Goal: Information Seeking & Learning: Learn about a topic

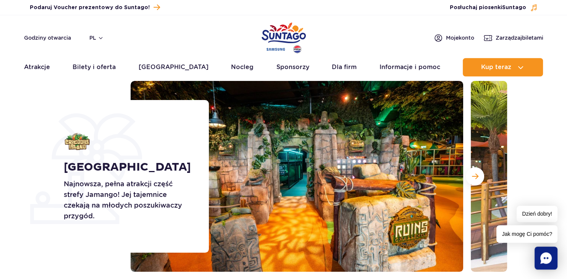
scroll to position [36, 0]
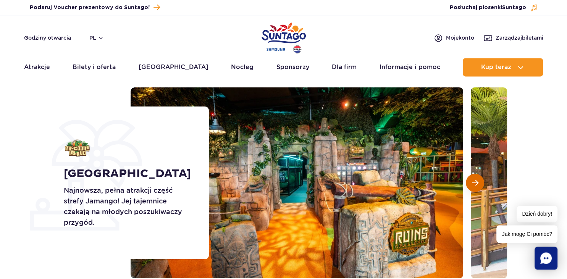
click at [472, 178] on button "Następny slajd" at bounding box center [475, 183] width 18 height 18
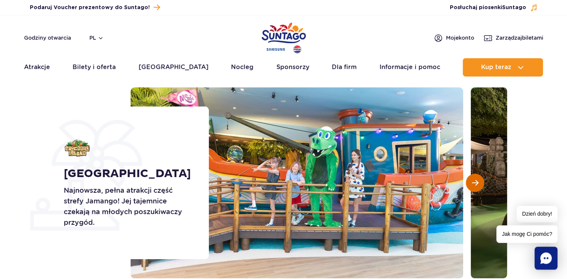
click at [472, 178] on button "Następny slajd" at bounding box center [475, 183] width 18 height 18
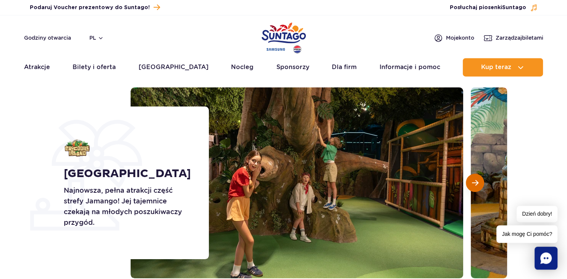
click at [472, 178] on button "Następny slajd" at bounding box center [475, 183] width 18 height 18
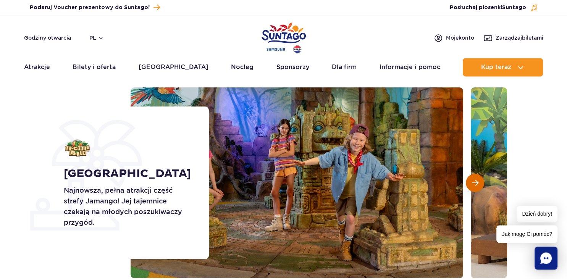
click at [472, 178] on button "Następny slajd" at bounding box center [475, 183] width 18 height 18
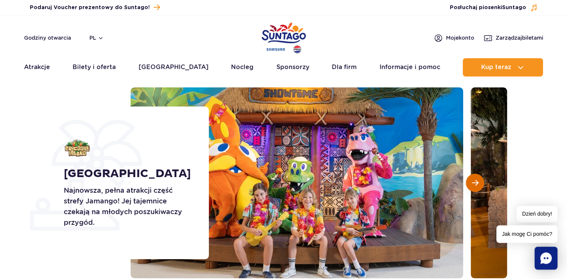
click at [472, 178] on button "Następny slajd" at bounding box center [475, 183] width 18 height 18
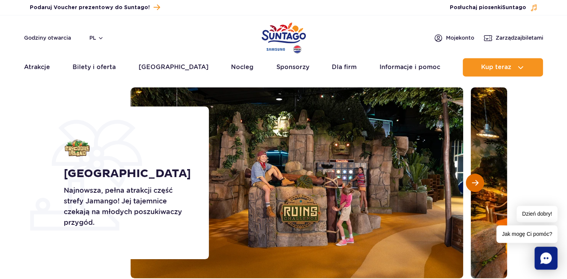
click at [472, 178] on button "Następny slajd" at bounding box center [475, 183] width 18 height 18
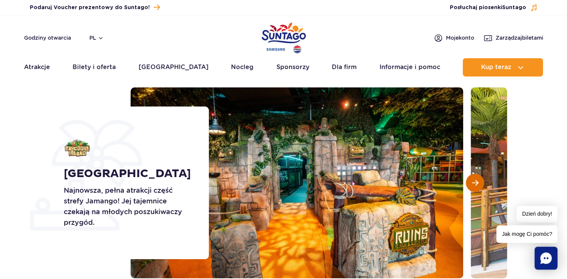
click at [472, 178] on button "Następny slajd" at bounding box center [475, 183] width 18 height 18
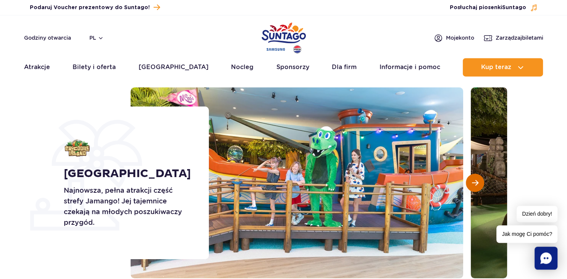
click at [472, 178] on button "Następny slajd" at bounding box center [475, 183] width 18 height 18
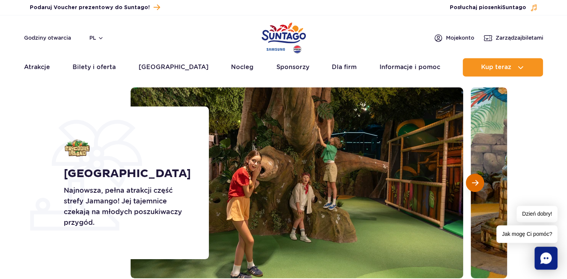
click at [472, 178] on button "Następny slajd" at bounding box center [475, 183] width 18 height 18
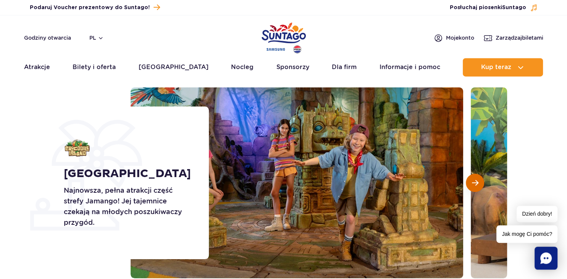
click at [472, 178] on button "Następny slajd" at bounding box center [475, 183] width 18 height 18
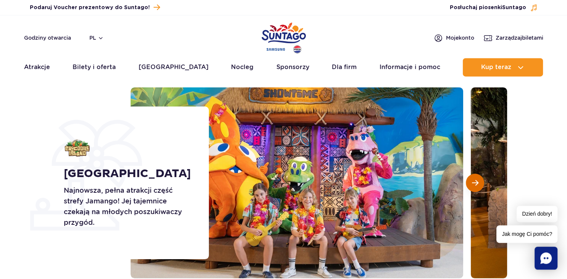
click at [472, 178] on button "Następny slajd" at bounding box center [475, 183] width 18 height 18
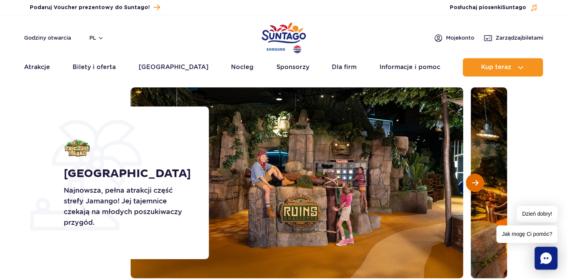
click at [472, 178] on button "Następny slajd" at bounding box center [475, 183] width 18 height 18
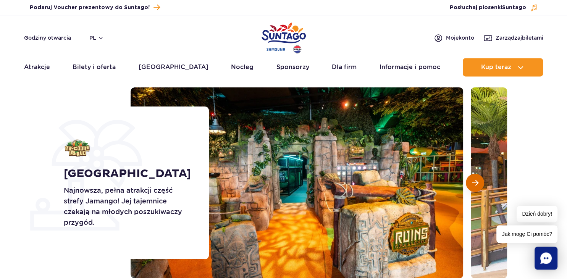
click at [472, 178] on button "Następny slajd" at bounding box center [475, 183] width 18 height 18
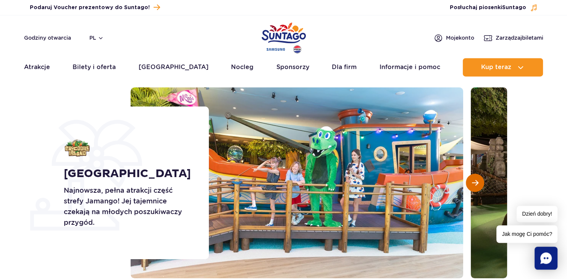
click at [472, 178] on button "Następny slajd" at bounding box center [475, 183] width 18 height 18
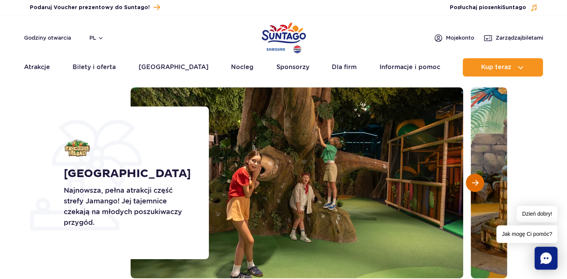
click at [472, 178] on button "Następny slajd" at bounding box center [475, 183] width 18 height 18
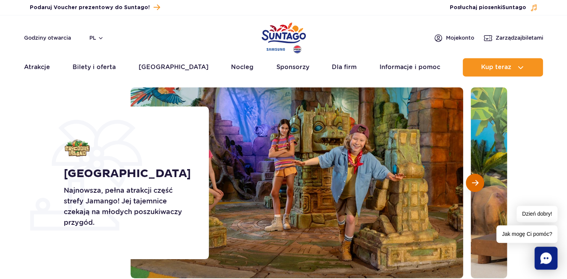
click at [472, 178] on button "Następny slajd" at bounding box center [475, 183] width 18 height 18
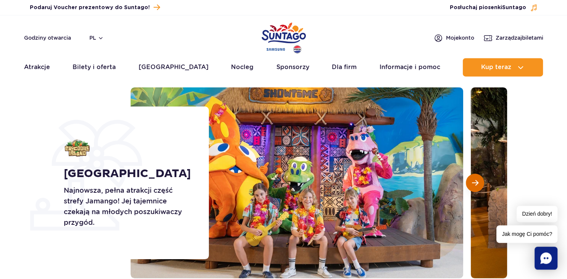
click at [472, 178] on button "Następny slajd" at bounding box center [475, 183] width 18 height 18
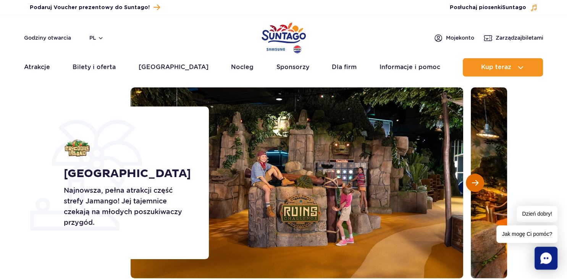
click at [472, 178] on button "Następny slajd" at bounding box center [475, 183] width 18 height 18
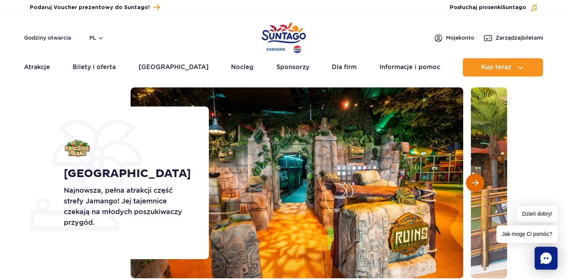
click at [472, 178] on button "Następny slajd" at bounding box center [475, 183] width 18 height 18
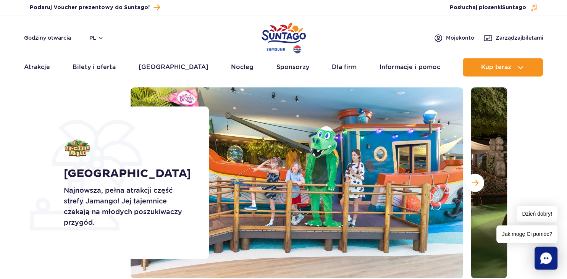
click at [435, 190] on img at bounding box center [297, 182] width 333 height 191
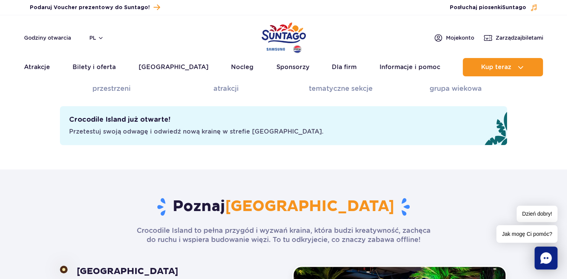
scroll to position [107, 0]
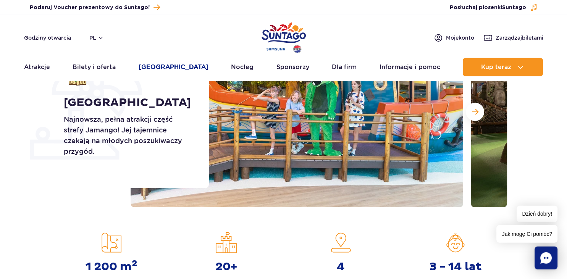
click at [172, 62] on link "[GEOGRAPHIC_DATA]" at bounding box center [174, 67] width 70 height 18
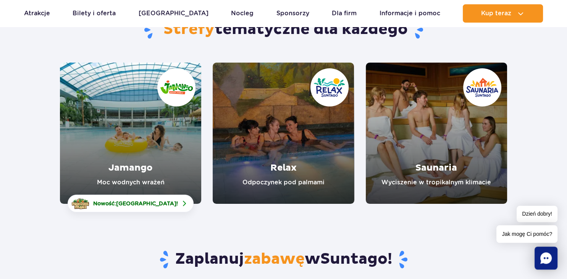
scroll to position [82, 0]
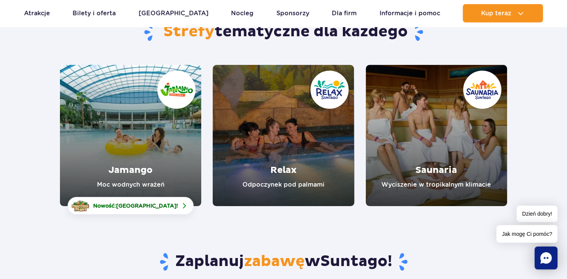
click at [141, 117] on link "Jamango" at bounding box center [130, 135] width 141 height 141
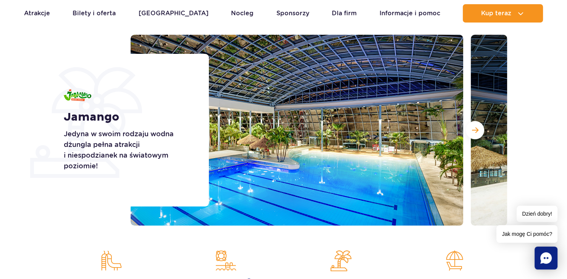
scroll to position [86, 0]
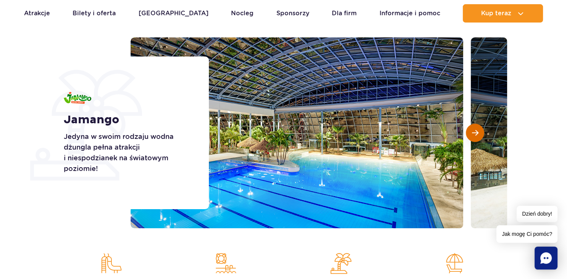
click at [478, 134] on span "Następny slajd" at bounding box center [475, 133] width 6 height 7
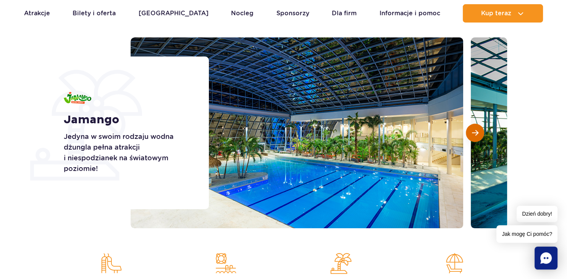
click at [478, 134] on span "Następny slajd" at bounding box center [475, 133] width 6 height 7
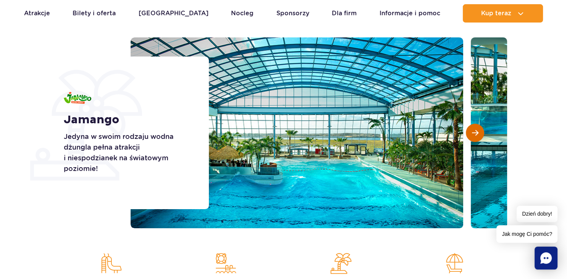
click at [478, 134] on span "Następny slajd" at bounding box center [475, 133] width 6 height 7
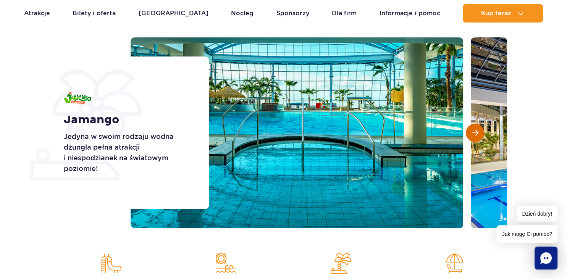
click at [478, 134] on span "Następny slajd" at bounding box center [475, 133] width 6 height 7
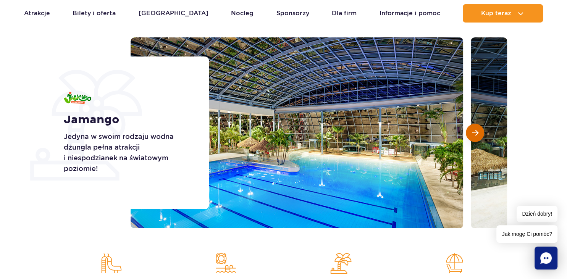
click at [478, 134] on span "Następny slajd" at bounding box center [475, 133] width 6 height 7
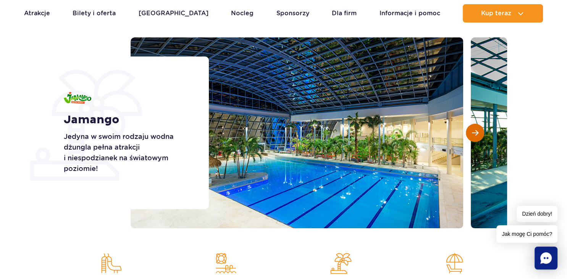
click at [478, 134] on span "Następny slajd" at bounding box center [475, 133] width 6 height 7
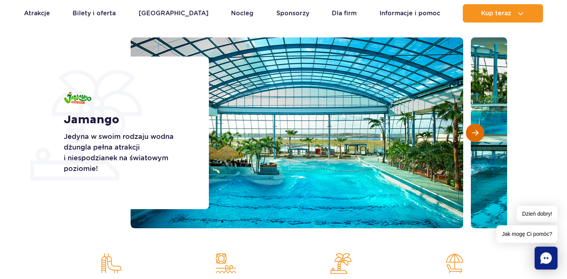
click at [478, 134] on span "Następny slajd" at bounding box center [475, 133] width 6 height 7
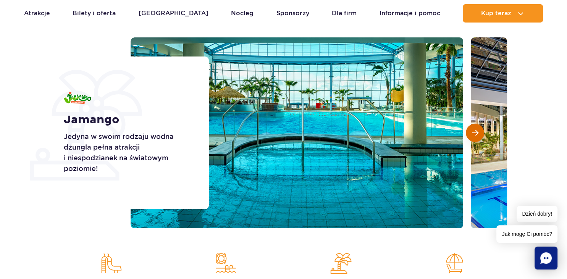
click at [478, 134] on span "Następny slajd" at bounding box center [475, 133] width 6 height 7
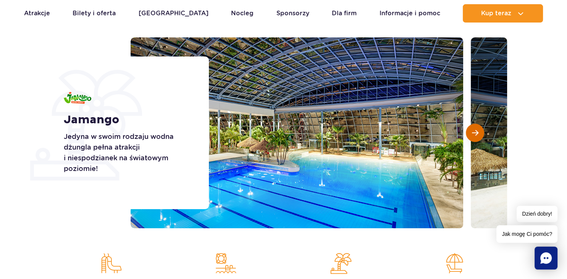
click at [478, 134] on span "Następny slajd" at bounding box center [475, 133] width 6 height 7
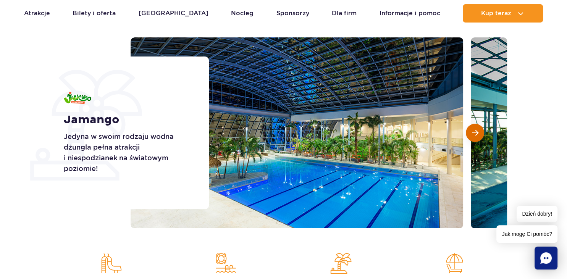
click at [478, 134] on span "Następny slajd" at bounding box center [475, 133] width 6 height 7
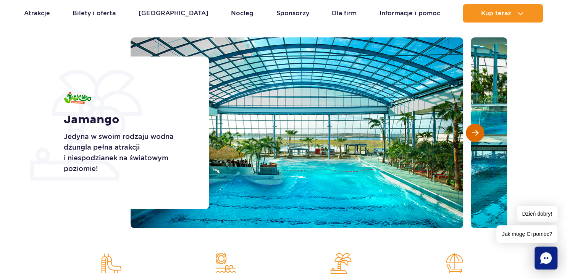
click at [478, 134] on span "Następny slajd" at bounding box center [475, 133] width 6 height 7
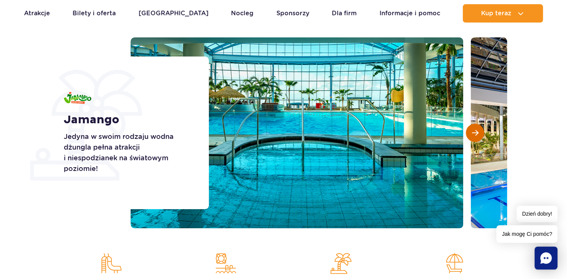
click at [478, 134] on span "Następny slajd" at bounding box center [475, 133] width 6 height 7
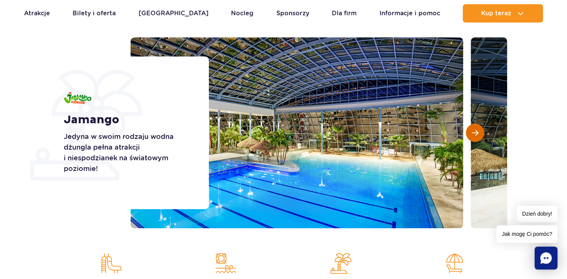
click at [478, 134] on span "Następny slajd" at bounding box center [475, 133] width 6 height 7
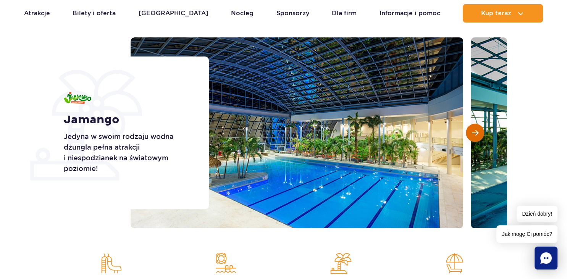
click at [478, 134] on span "Następny slajd" at bounding box center [475, 133] width 6 height 7
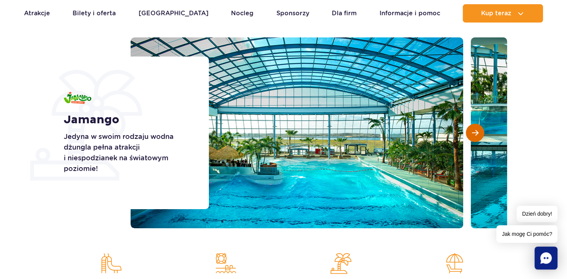
click at [478, 134] on span "Następny slajd" at bounding box center [475, 133] width 6 height 7
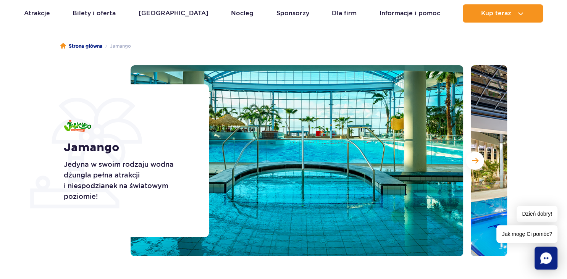
scroll to position [131, 0]
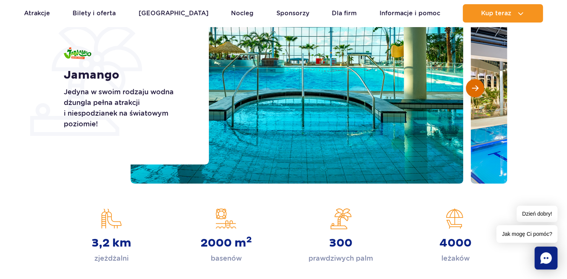
click at [479, 81] on button "Następny slajd" at bounding box center [475, 88] width 18 height 18
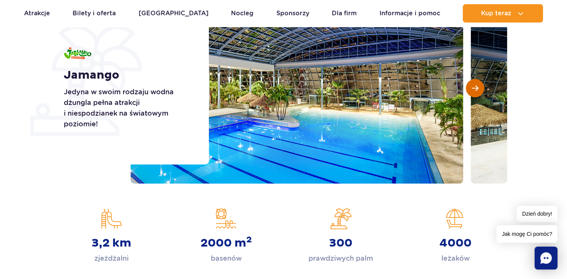
click at [479, 81] on button "Następny slajd" at bounding box center [475, 88] width 18 height 18
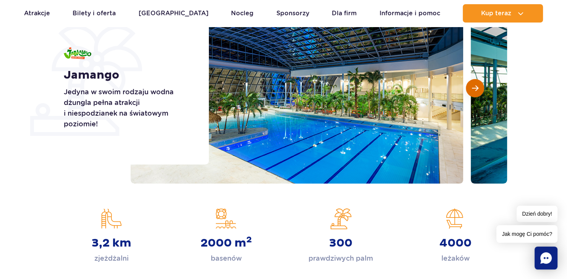
click at [479, 81] on button "Następny slajd" at bounding box center [475, 88] width 18 height 18
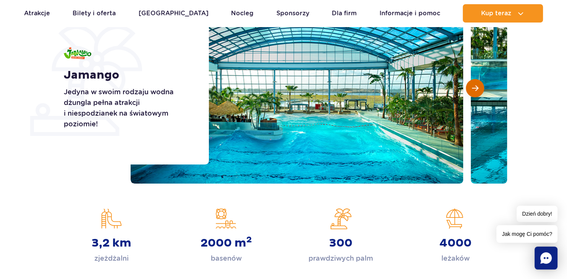
click at [479, 81] on button "Następny slajd" at bounding box center [475, 88] width 18 height 18
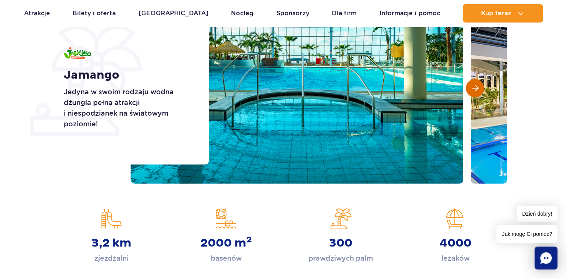
click at [479, 81] on button "Następny slajd" at bounding box center [475, 88] width 18 height 18
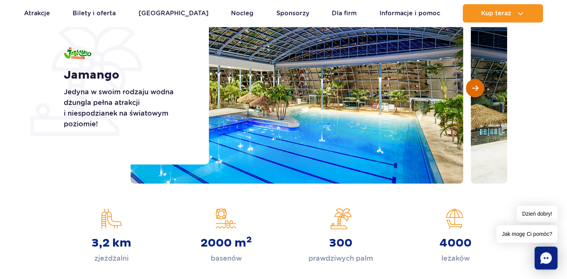
click at [479, 81] on button "Następny slajd" at bounding box center [475, 88] width 18 height 18
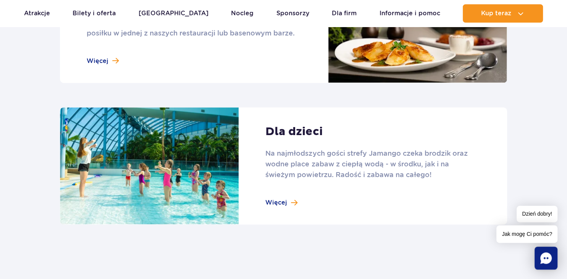
scroll to position [1030, 0]
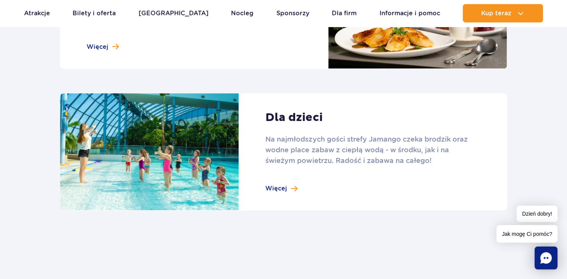
click at [303, 186] on link at bounding box center [283, 153] width 447 height 118
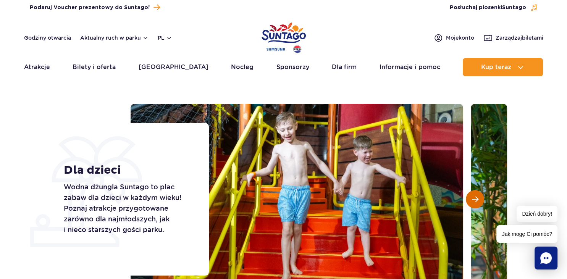
click at [475, 198] on span "Następny slajd" at bounding box center [475, 199] width 6 height 7
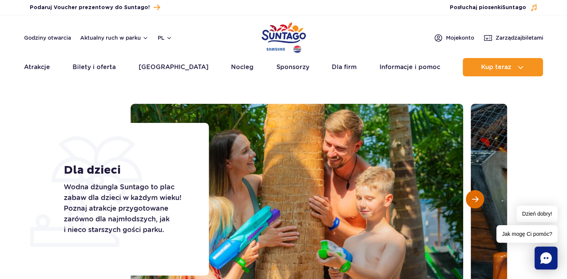
click at [475, 198] on span "Następny slajd" at bounding box center [475, 199] width 6 height 7
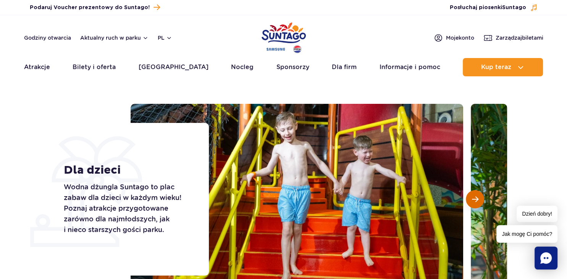
click at [475, 198] on span "Następny slajd" at bounding box center [475, 199] width 6 height 7
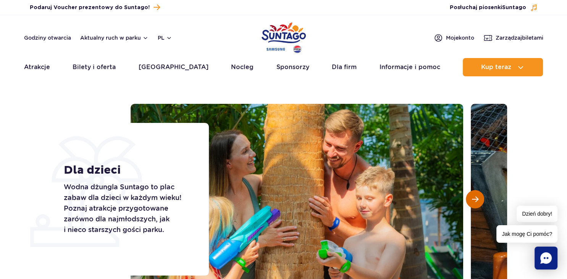
click at [475, 198] on span "Następny slajd" at bounding box center [475, 199] width 6 height 7
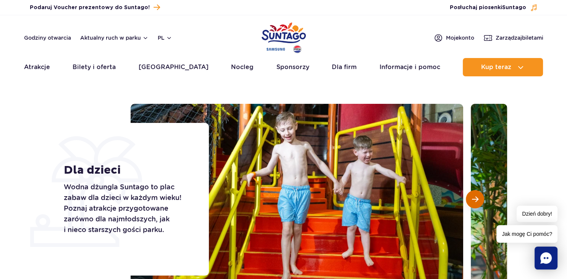
click at [475, 198] on span "Następny slajd" at bounding box center [475, 199] width 6 height 7
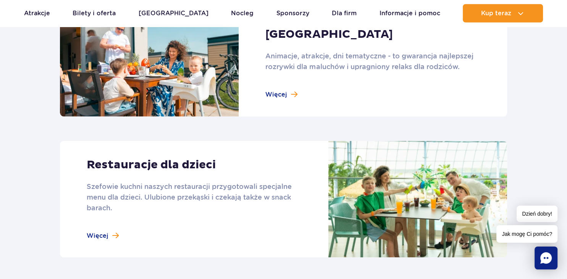
scroll to position [831, 0]
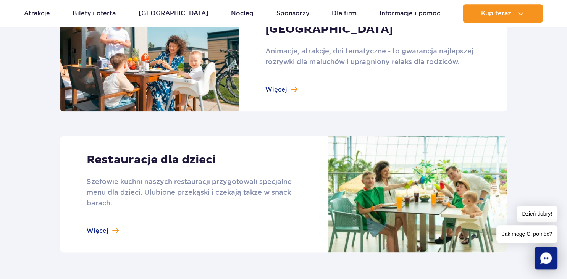
click at [158, 199] on link at bounding box center [283, 194] width 447 height 117
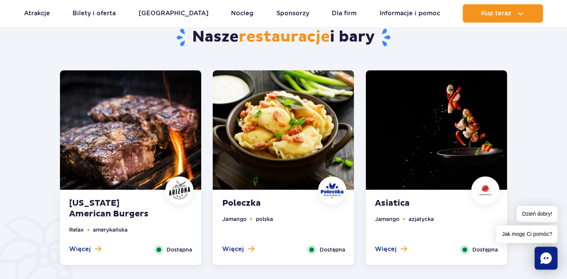
scroll to position [229, 0]
